Goal: Task Accomplishment & Management: Manage account settings

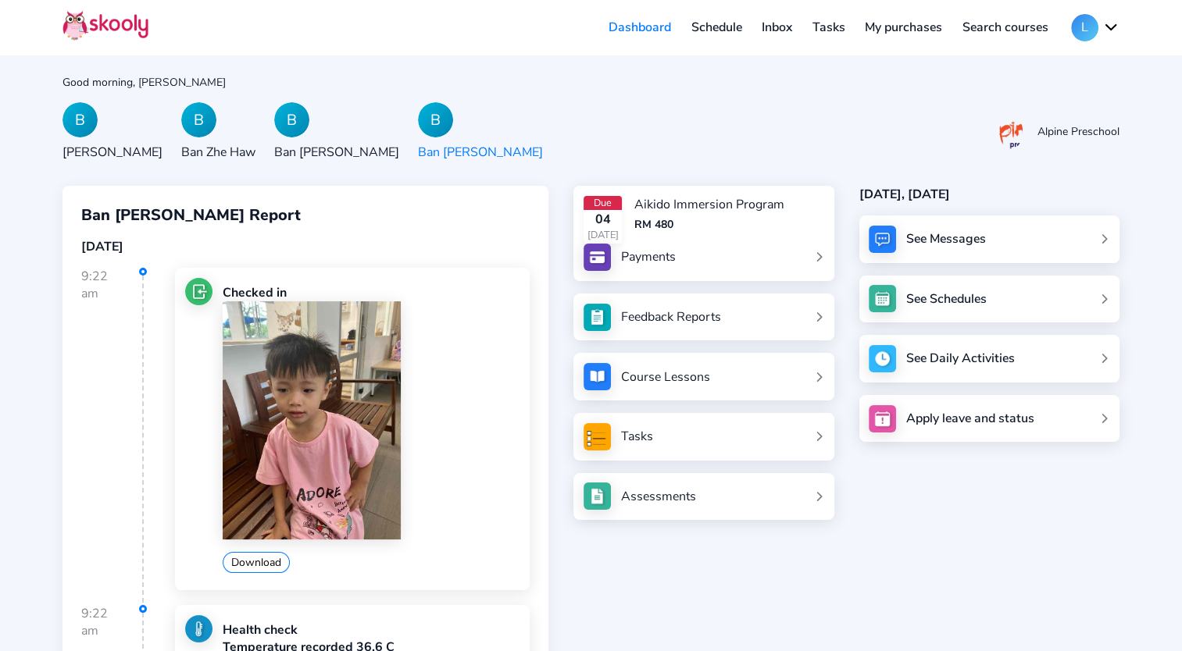
click at [1110, 28] on button "L" at bounding box center [1095, 27] width 48 height 27
click at [1047, 102] on link "Logout" at bounding box center [1047, 99] width 143 height 32
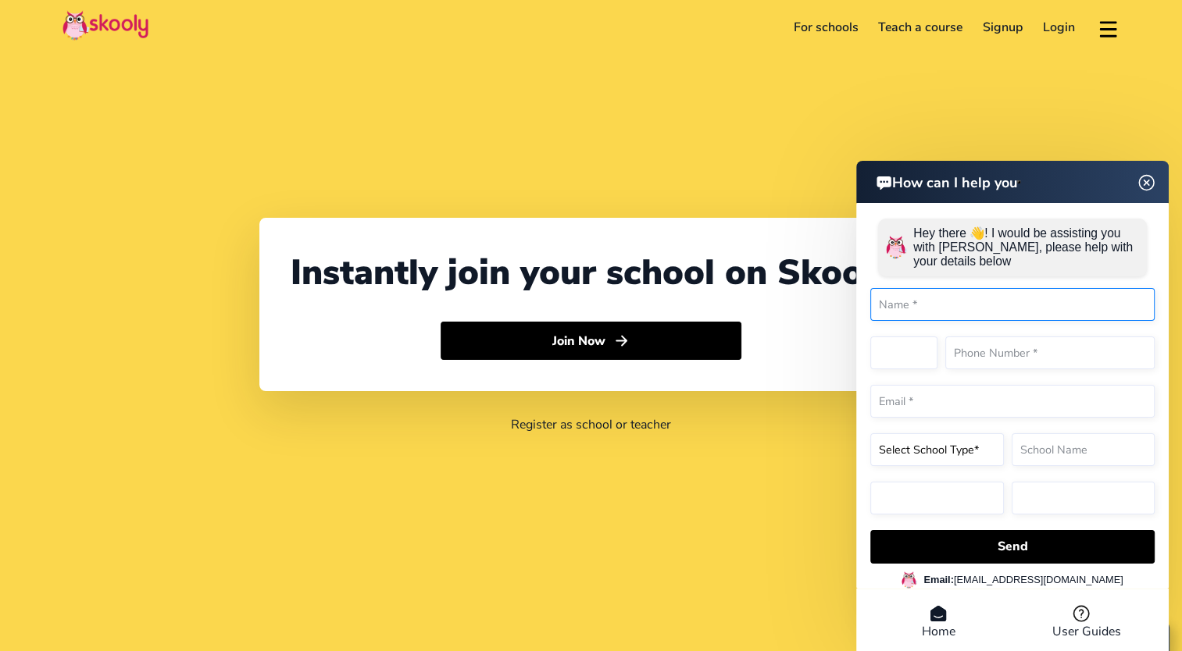
select select "60"
select select "[GEOGRAPHIC_DATA]"
select select "[GEOGRAPHIC_DATA]/Kuala_Lumpur"
click at [1066, 15] on div "For schools Teach a course Signup Login Download app Contact support English" at bounding box center [945, 28] width 348 height 26
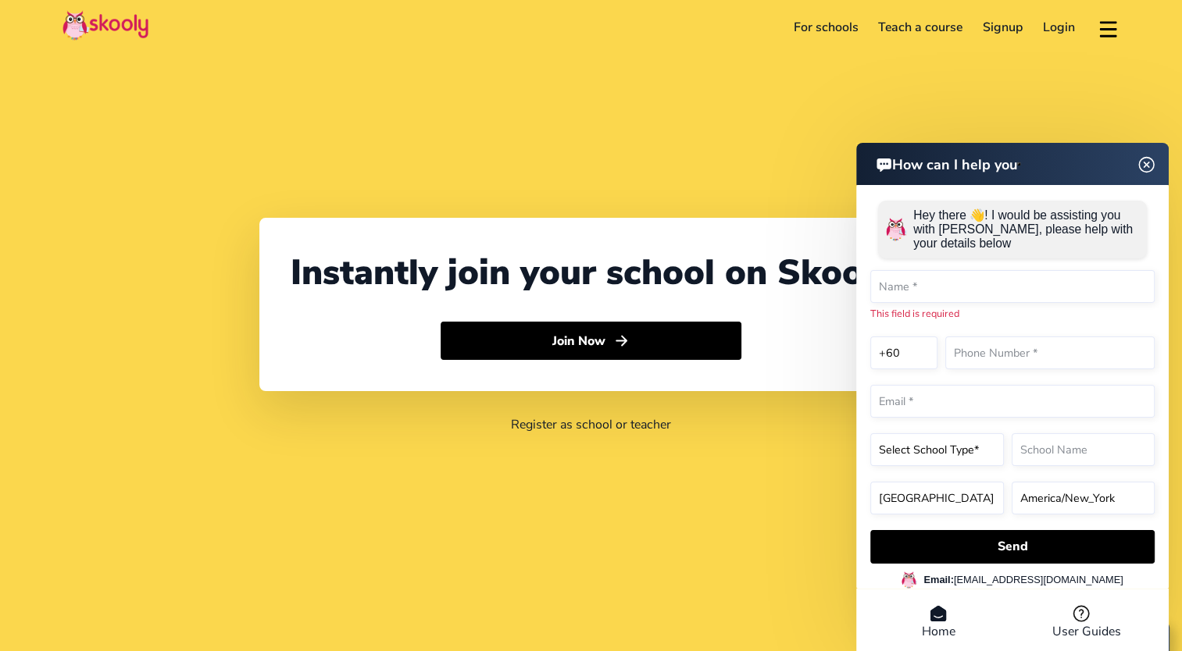
click at [1056, 33] on link "Login" at bounding box center [1058, 27] width 52 height 25
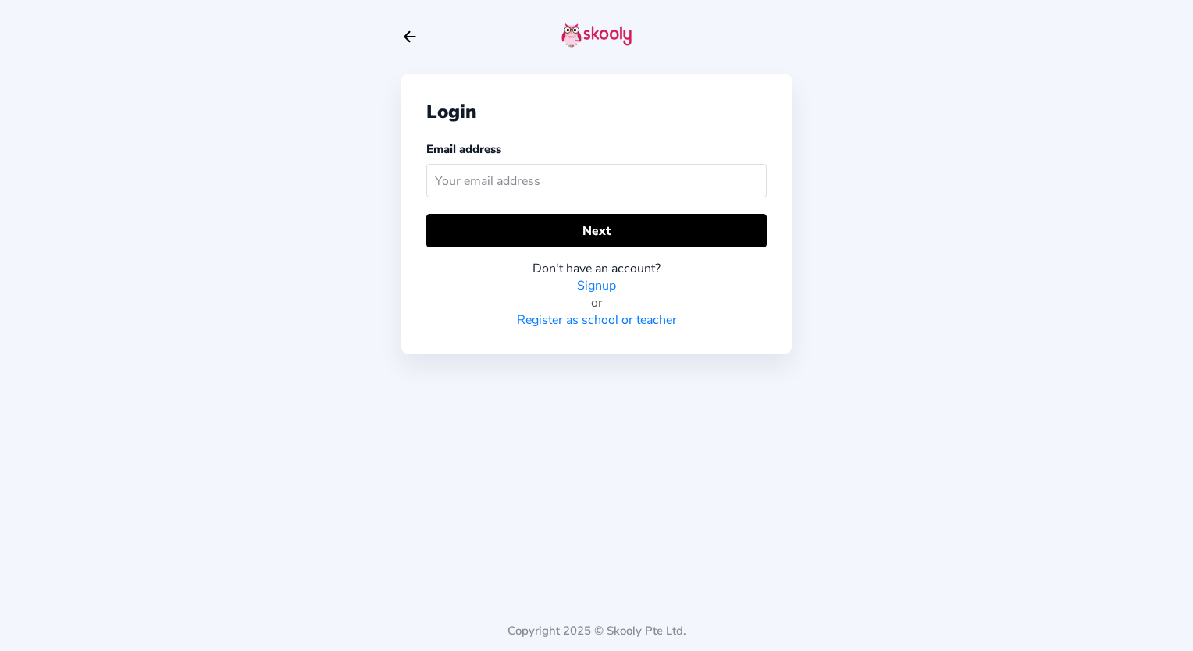
click at [525, 187] on input "text" at bounding box center [596, 181] width 341 height 34
click at [598, 191] on input "[EMAIL_ADDRESS][DOMAIN_NAME]" at bounding box center [596, 181] width 341 height 34
type input "l"
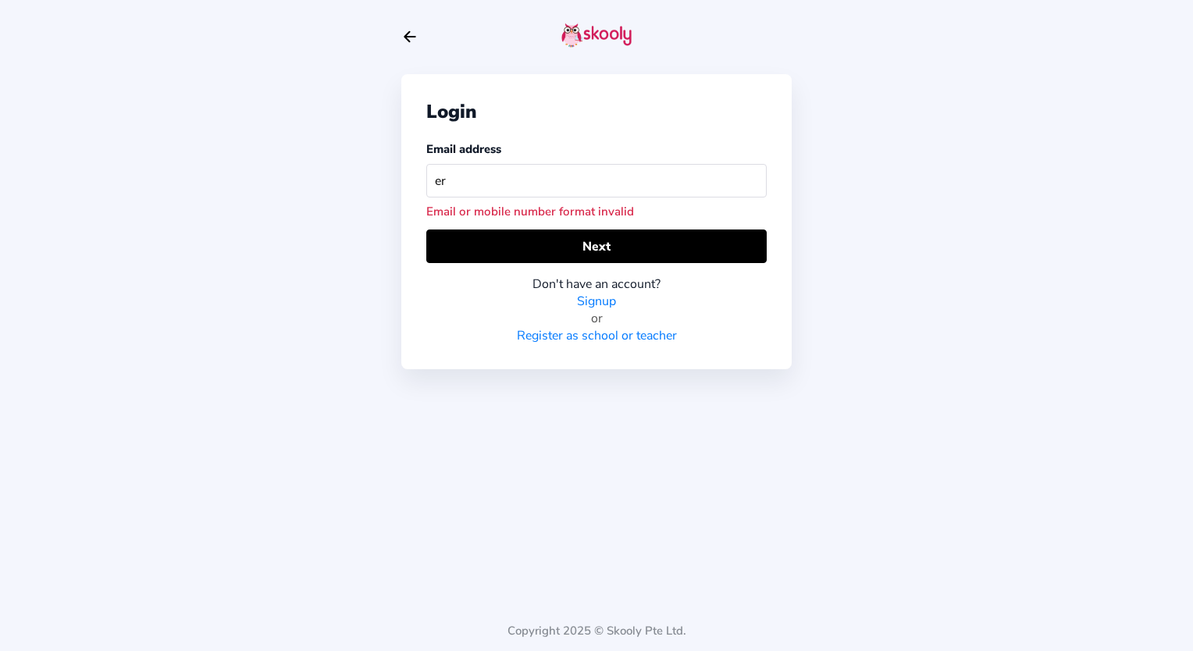
type input "[PERSON_NAME][EMAIL_ADDRESS][DOMAIN_NAME]"
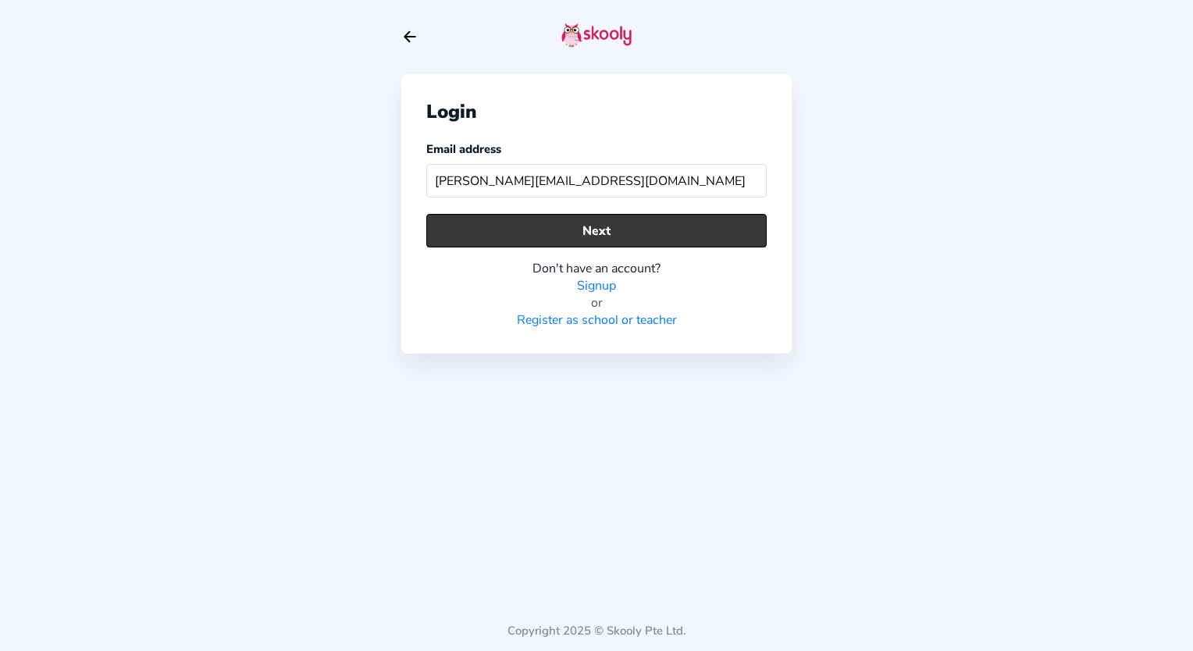
click at [622, 226] on button "Next" at bounding box center [596, 231] width 341 height 34
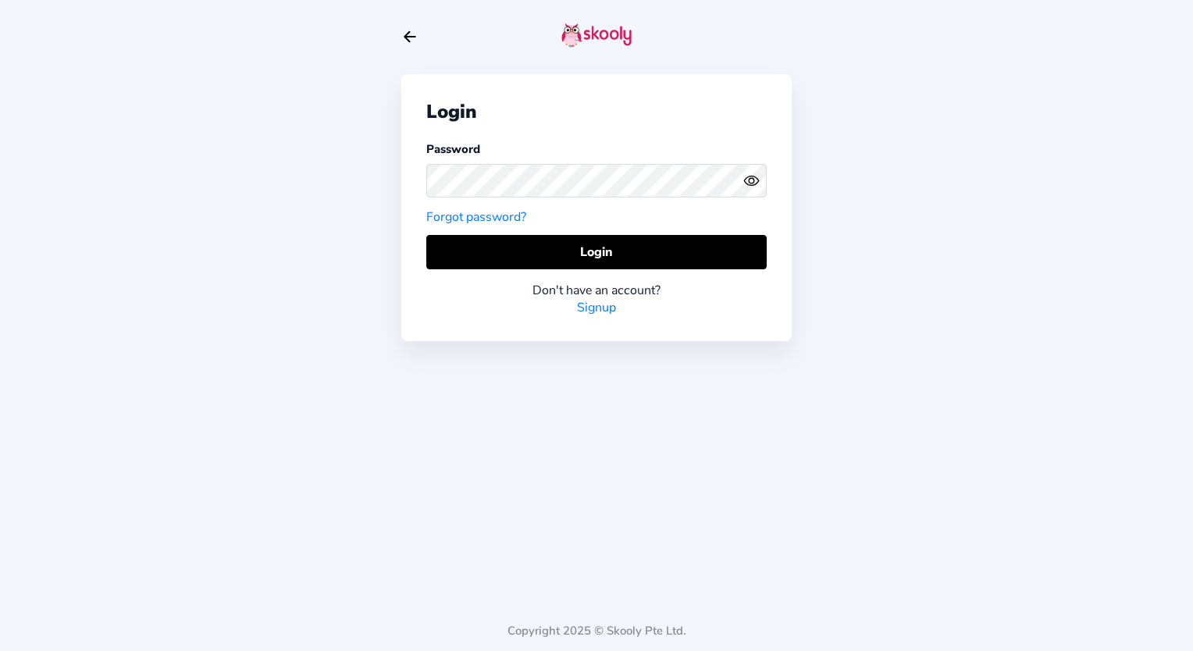
click at [758, 178] on icon "Eye" at bounding box center [752, 181] width 16 height 16
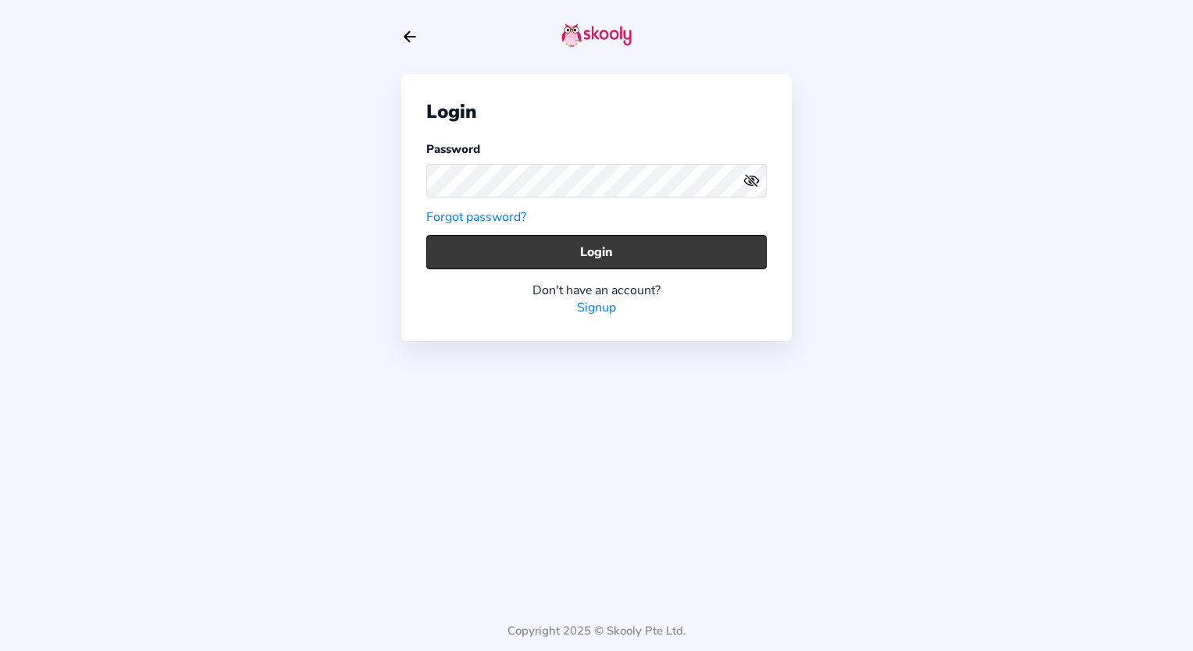
click at [682, 244] on button "Login" at bounding box center [596, 252] width 341 height 34
